Goal: Navigation & Orientation: Find specific page/section

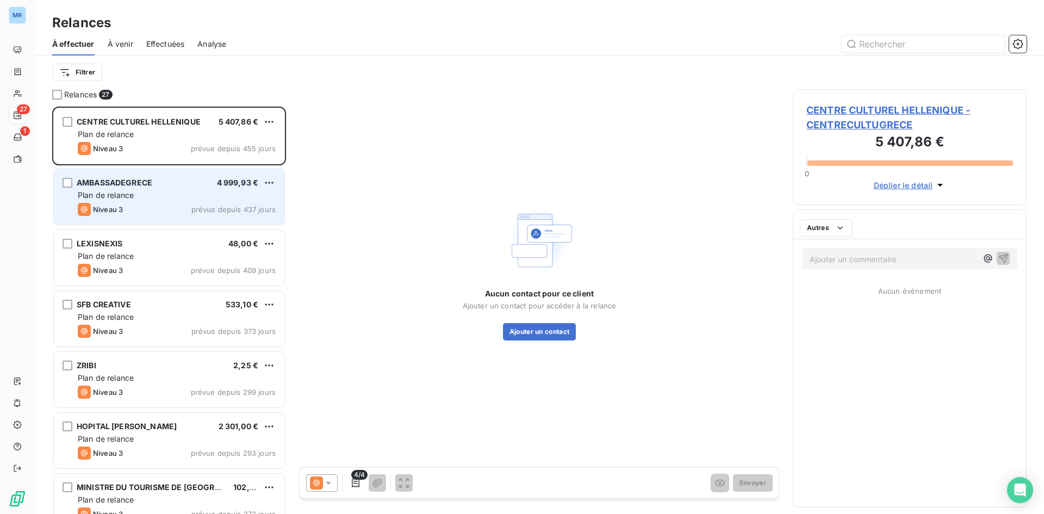
scroll to position [399, 226]
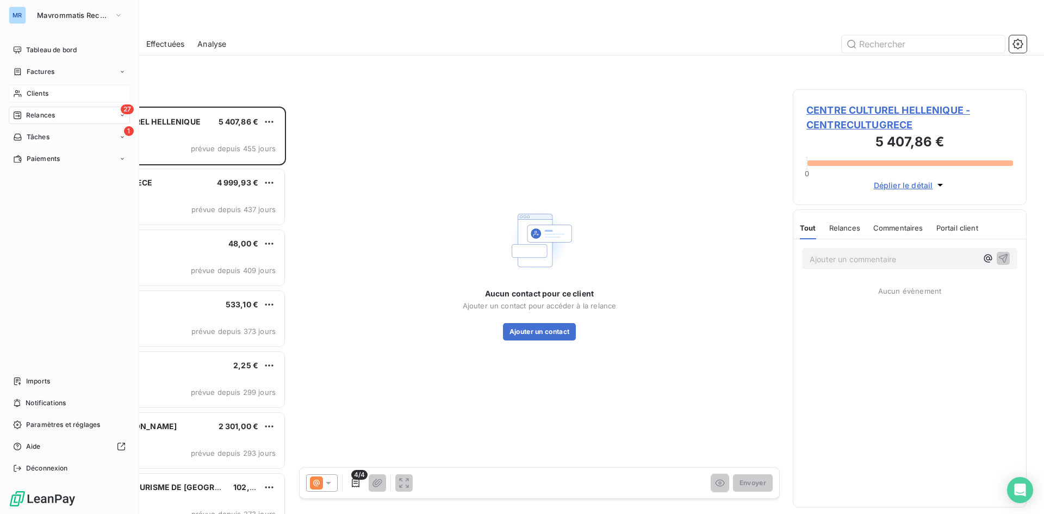
click at [39, 97] on span "Clients" at bounding box center [38, 94] width 22 height 10
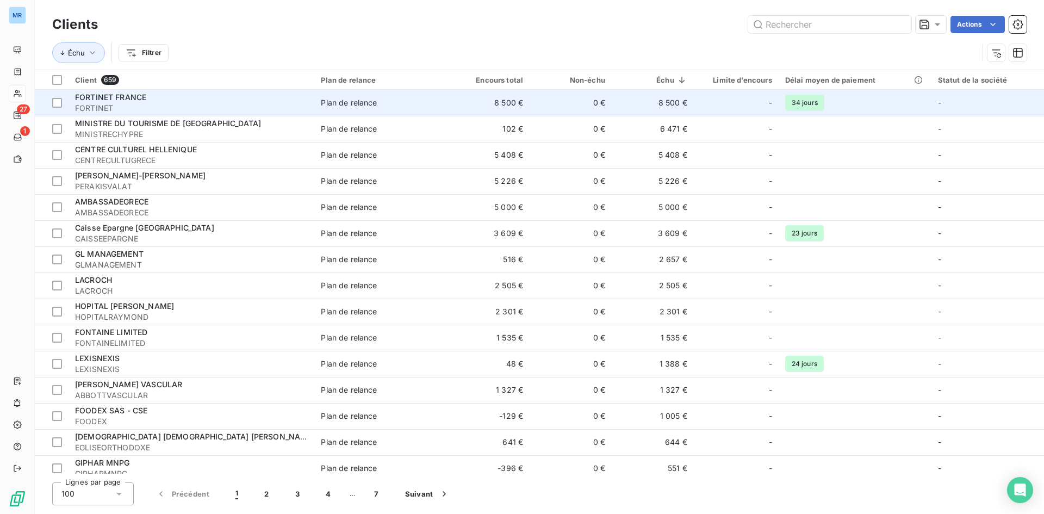
click at [251, 107] on span "FORTINET" at bounding box center [191, 108] width 233 height 11
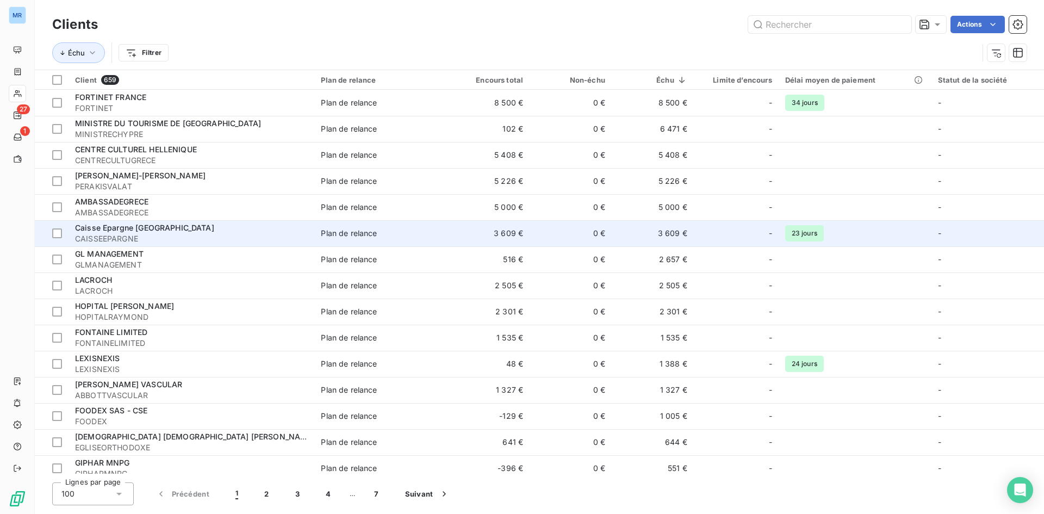
click at [465, 243] on td "3 609 €" at bounding box center [488, 233] width 82 height 26
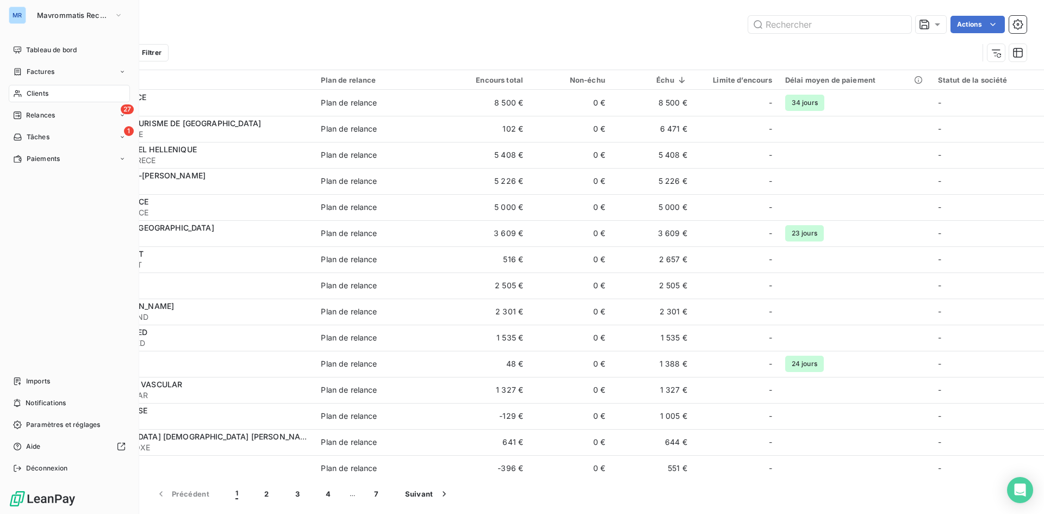
click at [27, 97] on span "Clients" at bounding box center [38, 94] width 22 height 10
click at [55, 71] on div "Factures" at bounding box center [69, 71] width 121 height 17
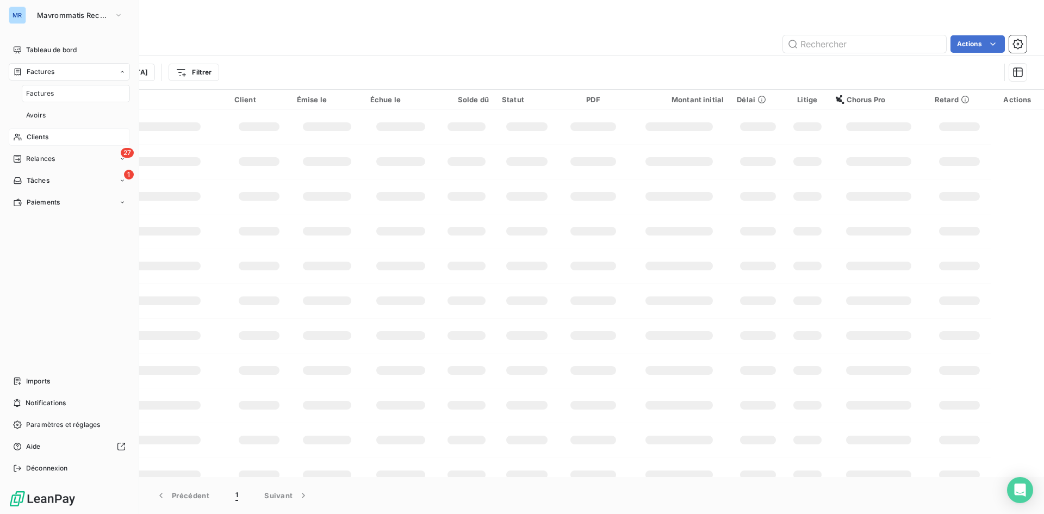
click at [41, 135] on span "Clients" at bounding box center [38, 137] width 22 height 10
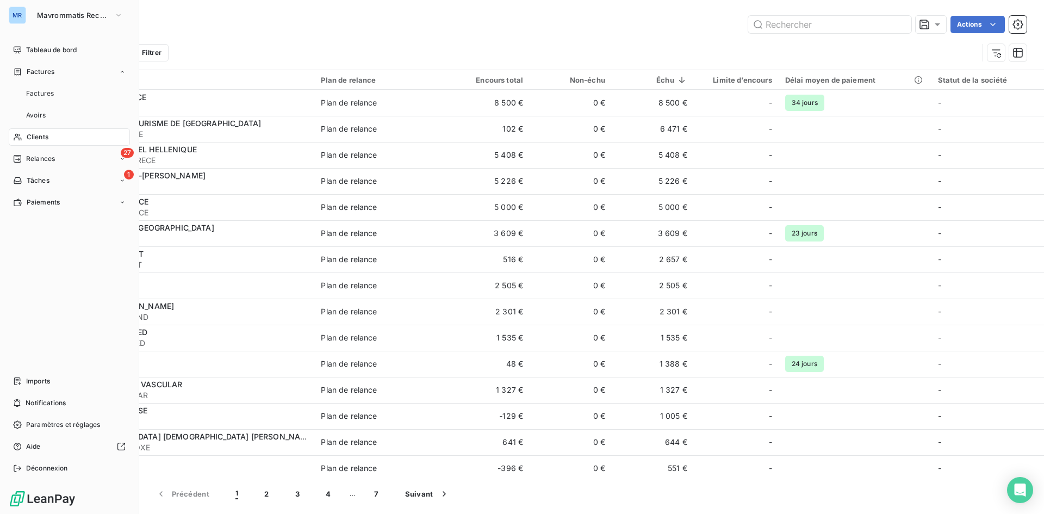
click at [42, 135] on span "Clients" at bounding box center [38, 137] width 22 height 10
click at [47, 51] on span "Tableau de bord" at bounding box center [51, 50] width 51 height 10
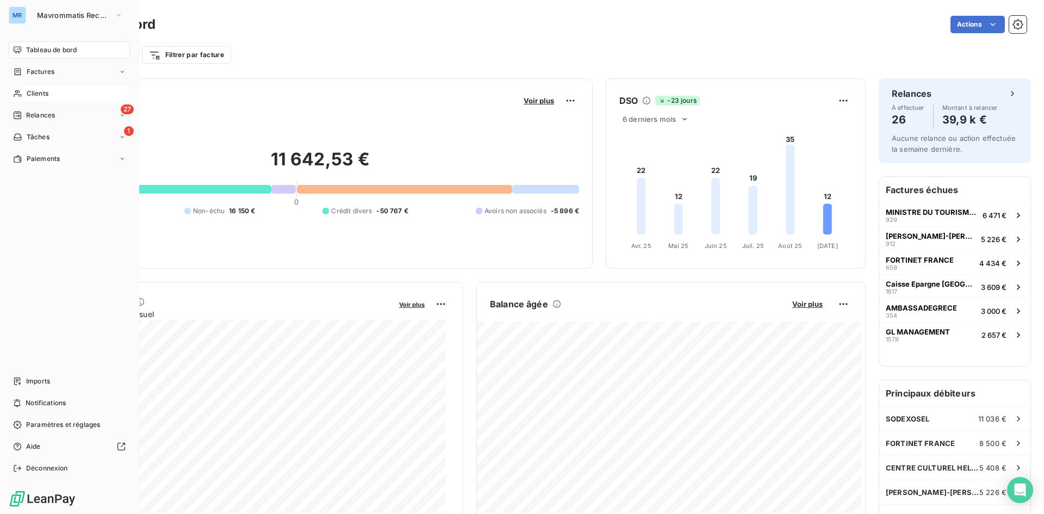
click at [45, 93] on span "Clients" at bounding box center [38, 94] width 22 height 10
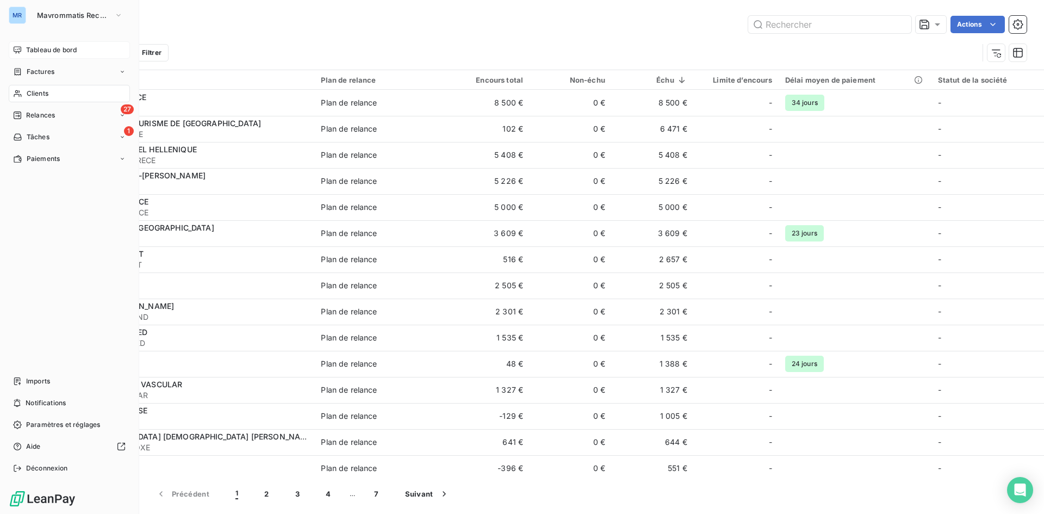
click at [55, 45] on div "Tableau de bord" at bounding box center [69, 49] width 121 height 17
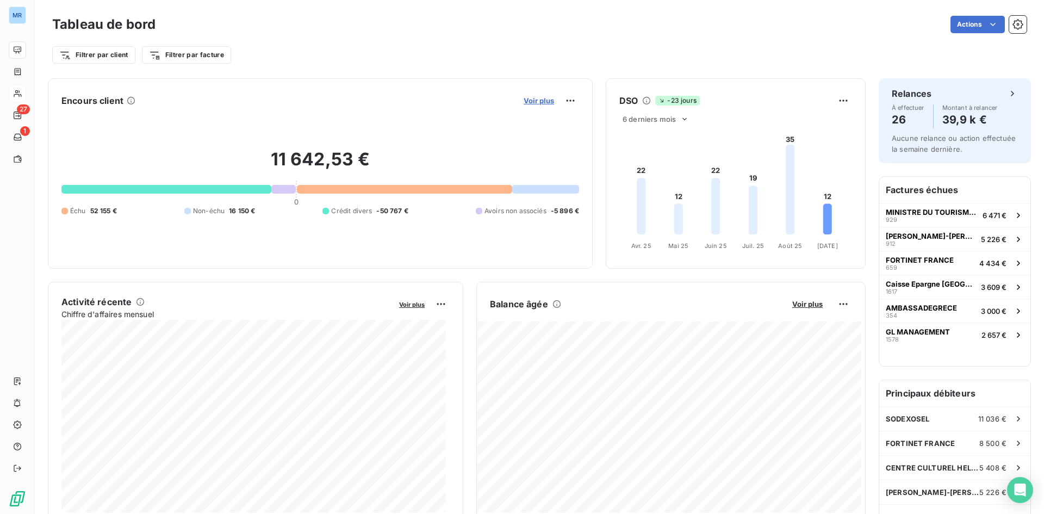
click at [544, 100] on span "Voir plus" at bounding box center [539, 100] width 30 height 9
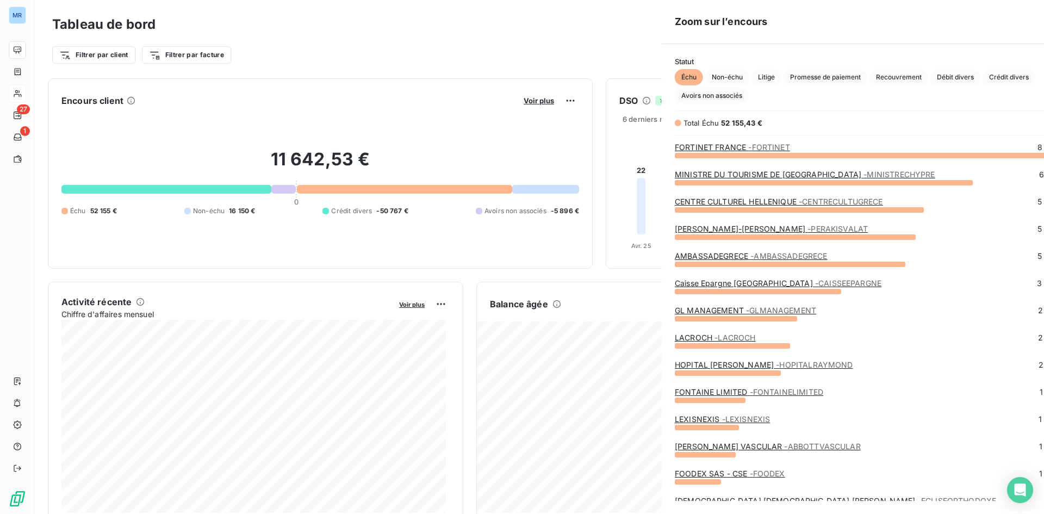
scroll to position [351, 409]
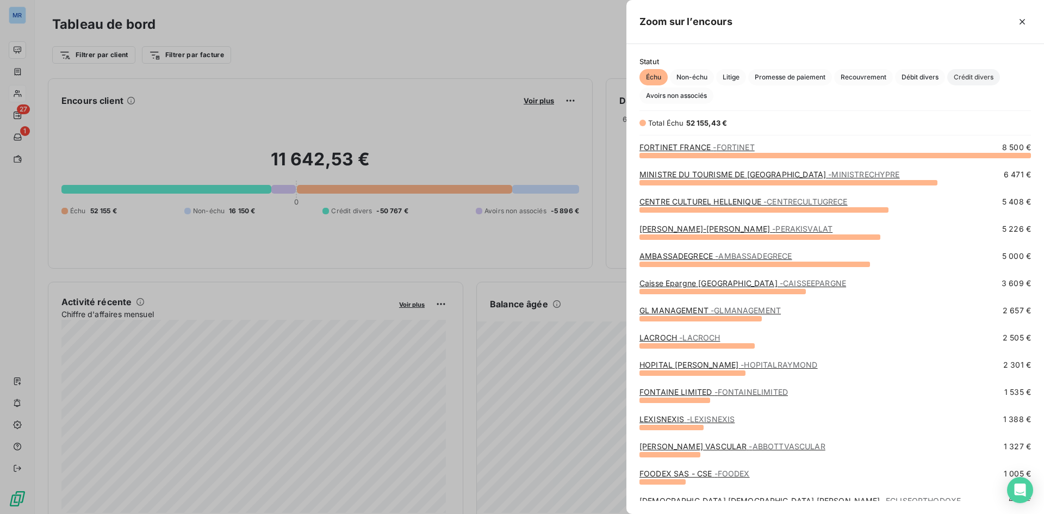
click at [959, 73] on span "Crédit divers" at bounding box center [973, 77] width 53 height 16
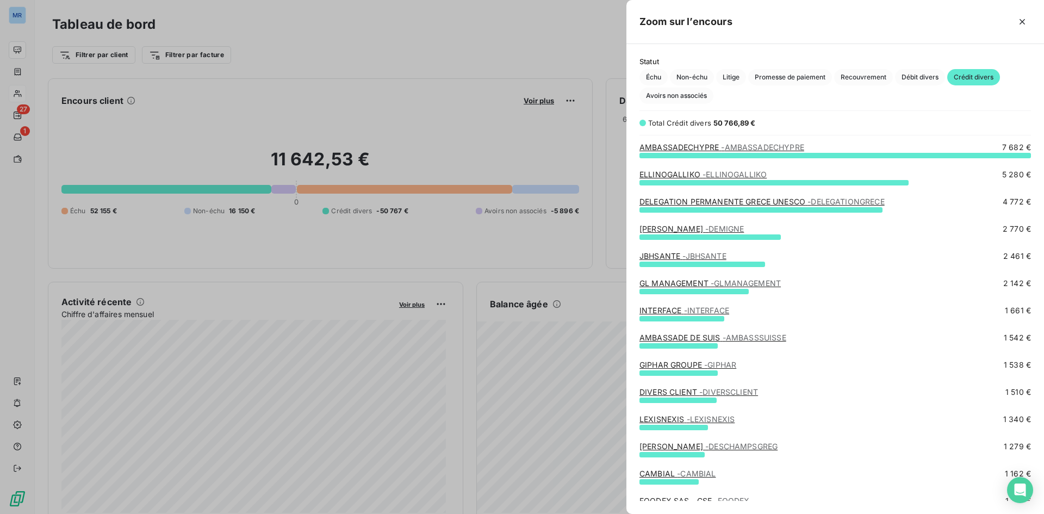
click at [676, 150] on link "AMBASSADECHYPRE - AMBASSADECHYPRE" at bounding box center [721, 146] width 165 height 9
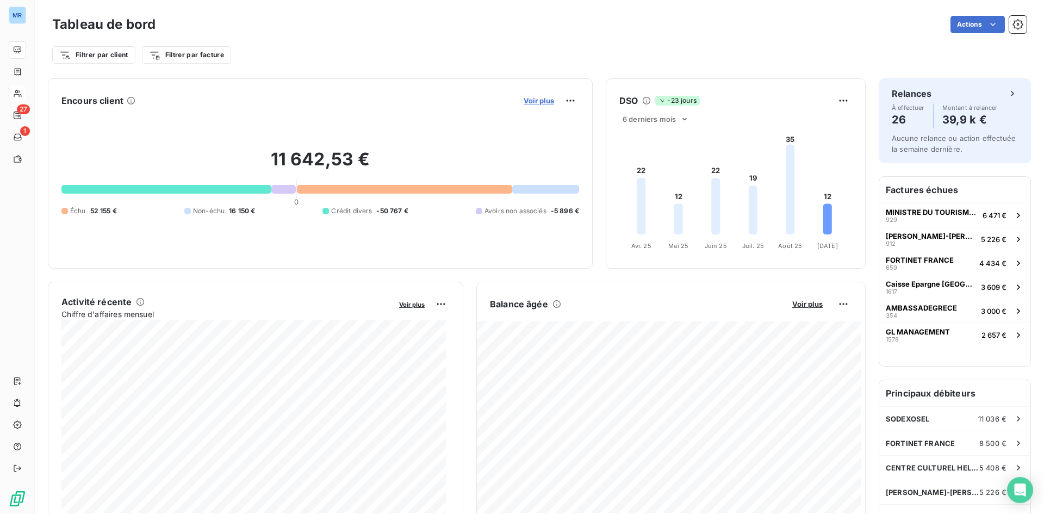
click at [537, 100] on span "Voir plus" at bounding box center [539, 100] width 30 height 9
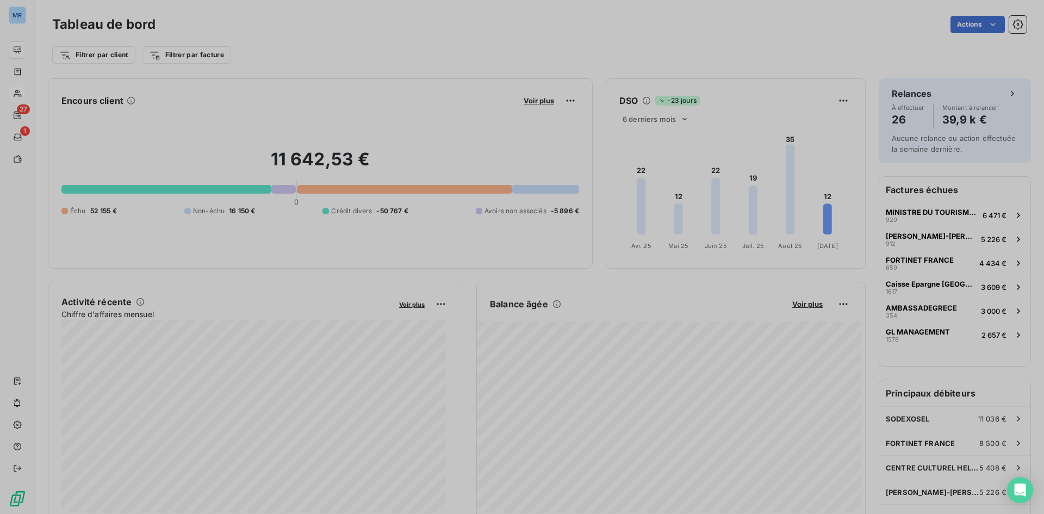
scroll to position [506, 409]
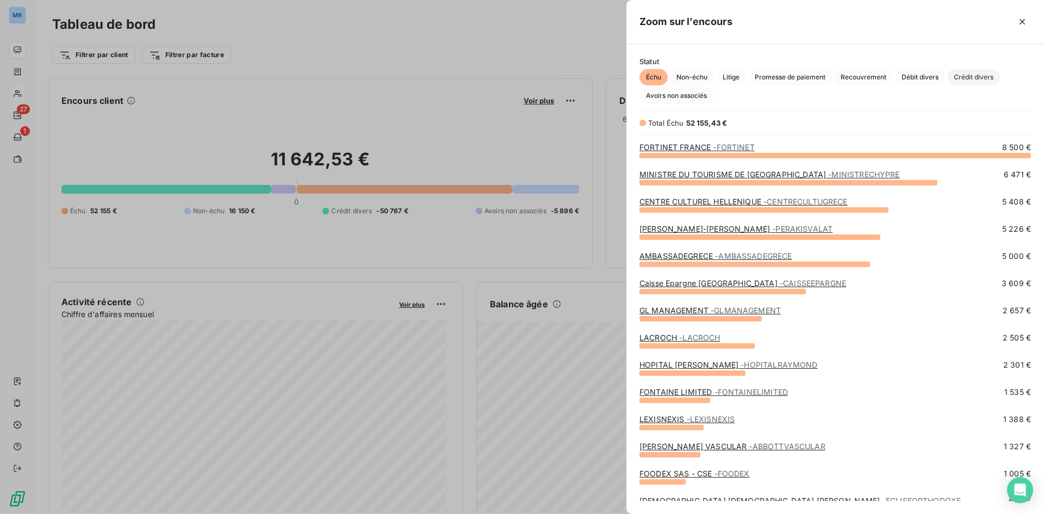
click at [972, 84] on span "Crédit divers" at bounding box center [973, 77] width 53 height 16
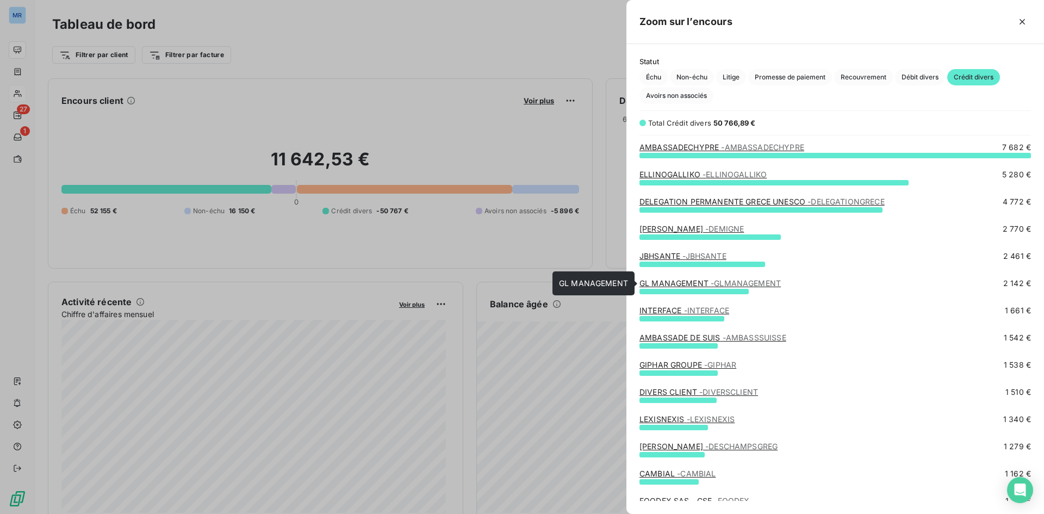
click at [698, 286] on link "GL MANAGEMENT - GLMANAGEMENT" at bounding box center [709, 282] width 141 height 9
